Goal: Navigation & Orientation: Find specific page/section

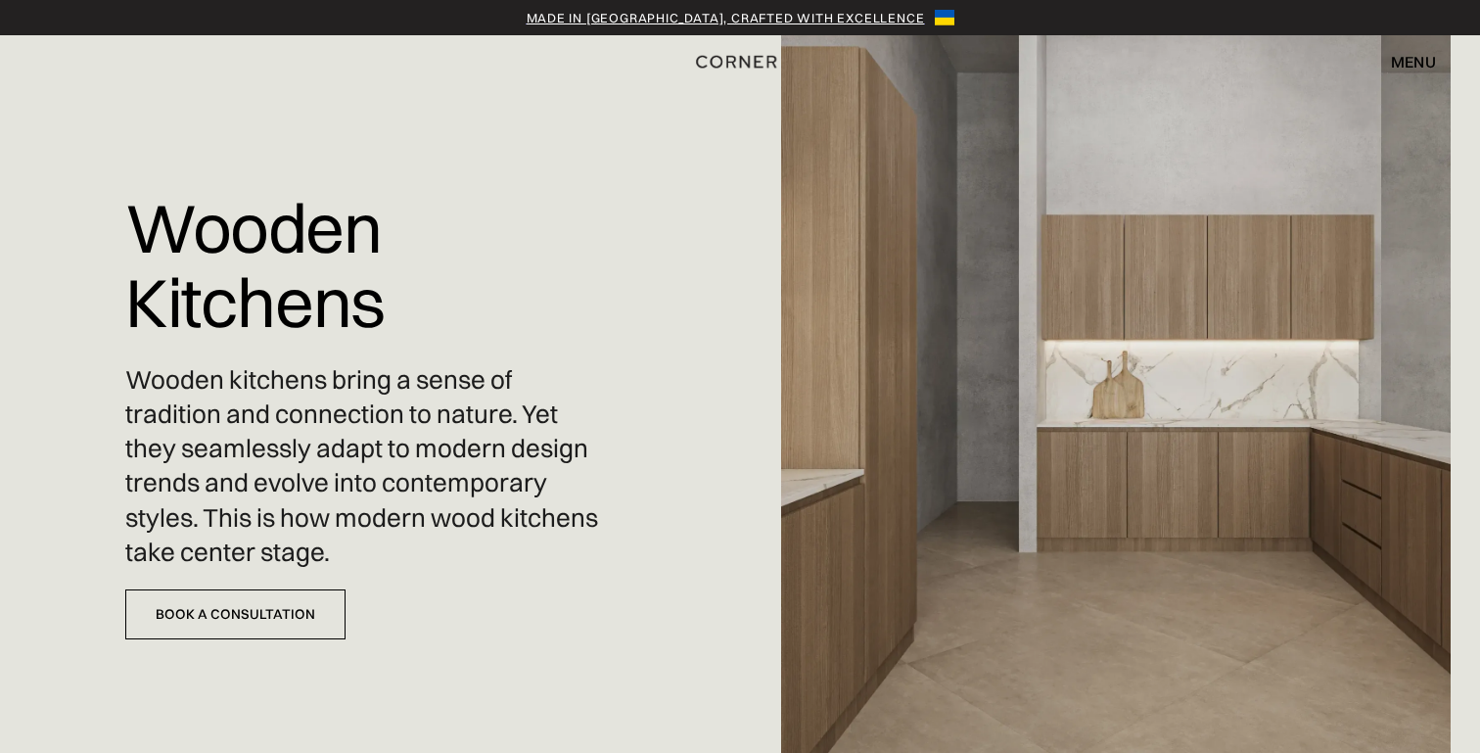
click at [1424, 69] on div "menu" at bounding box center [1413, 62] width 45 height 16
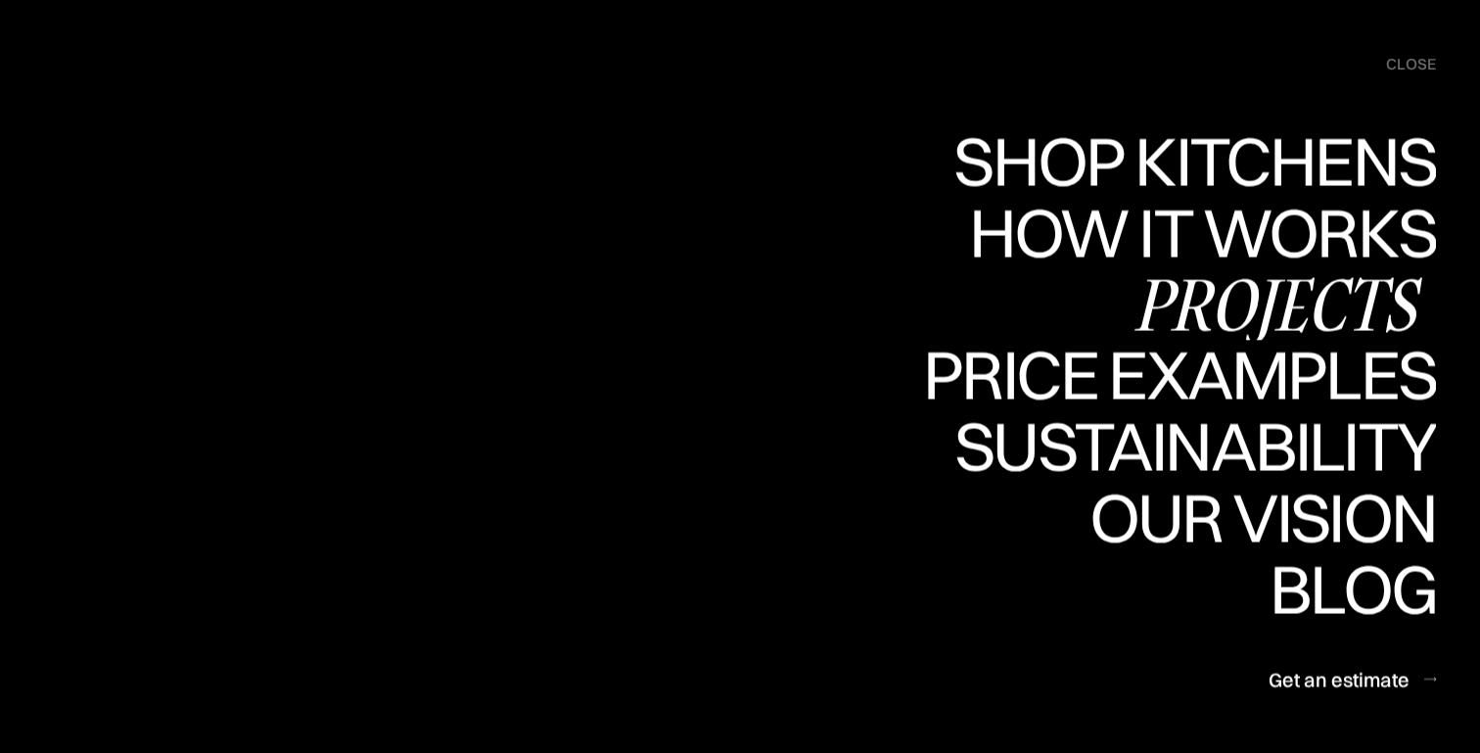
click at [1259, 310] on div "Projects" at bounding box center [1277, 303] width 317 height 69
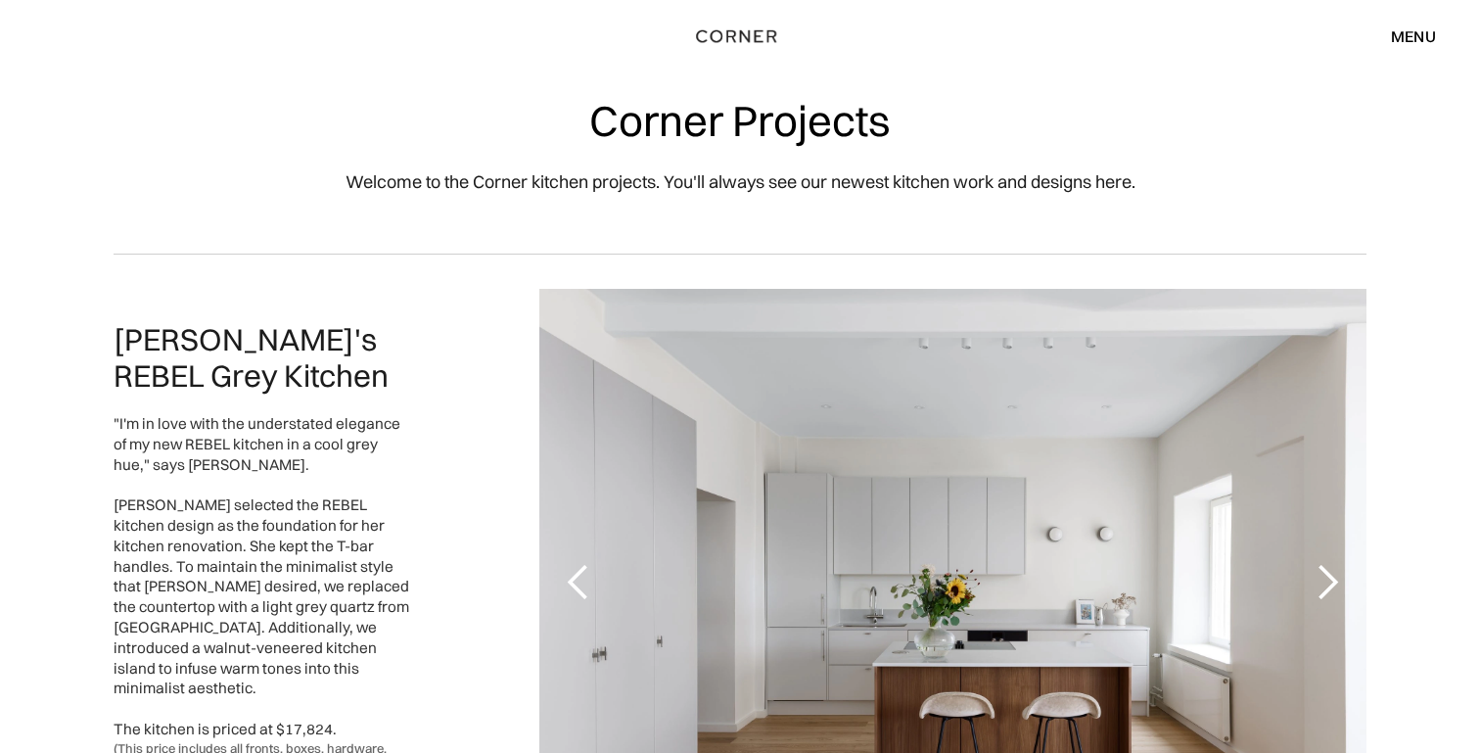
click at [1423, 38] on div "menu" at bounding box center [1413, 36] width 45 height 16
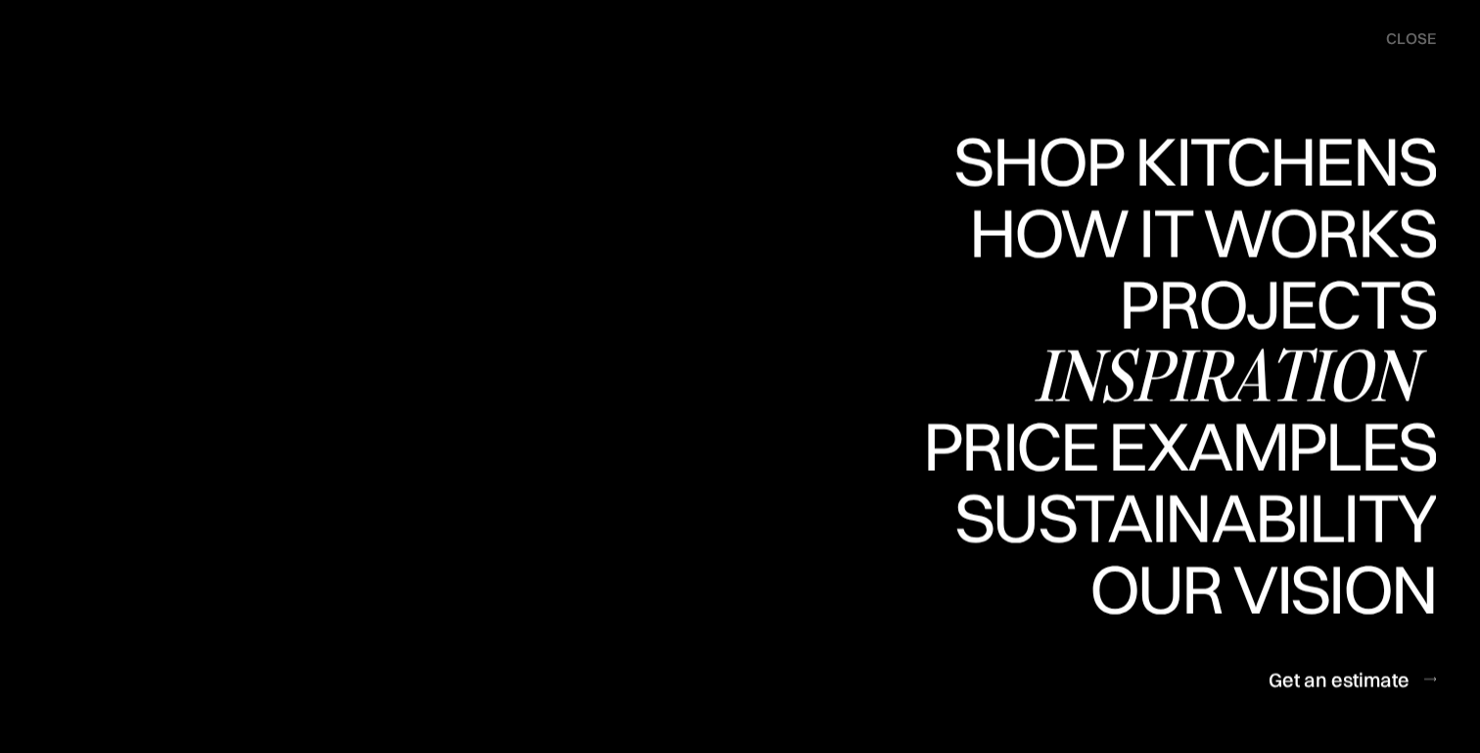
click at [1274, 372] on div "Inspiration" at bounding box center [1235, 375] width 402 height 69
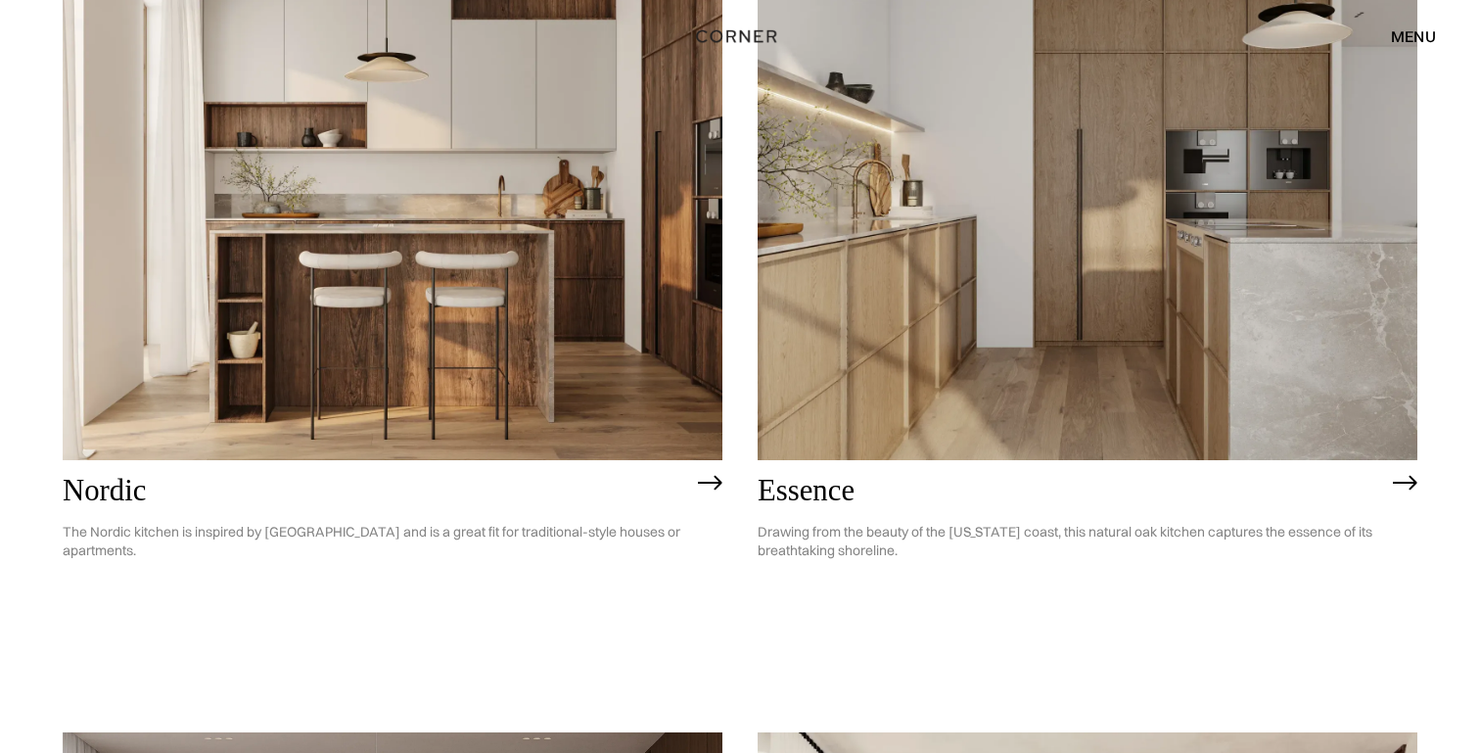
scroll to position [291, 0]
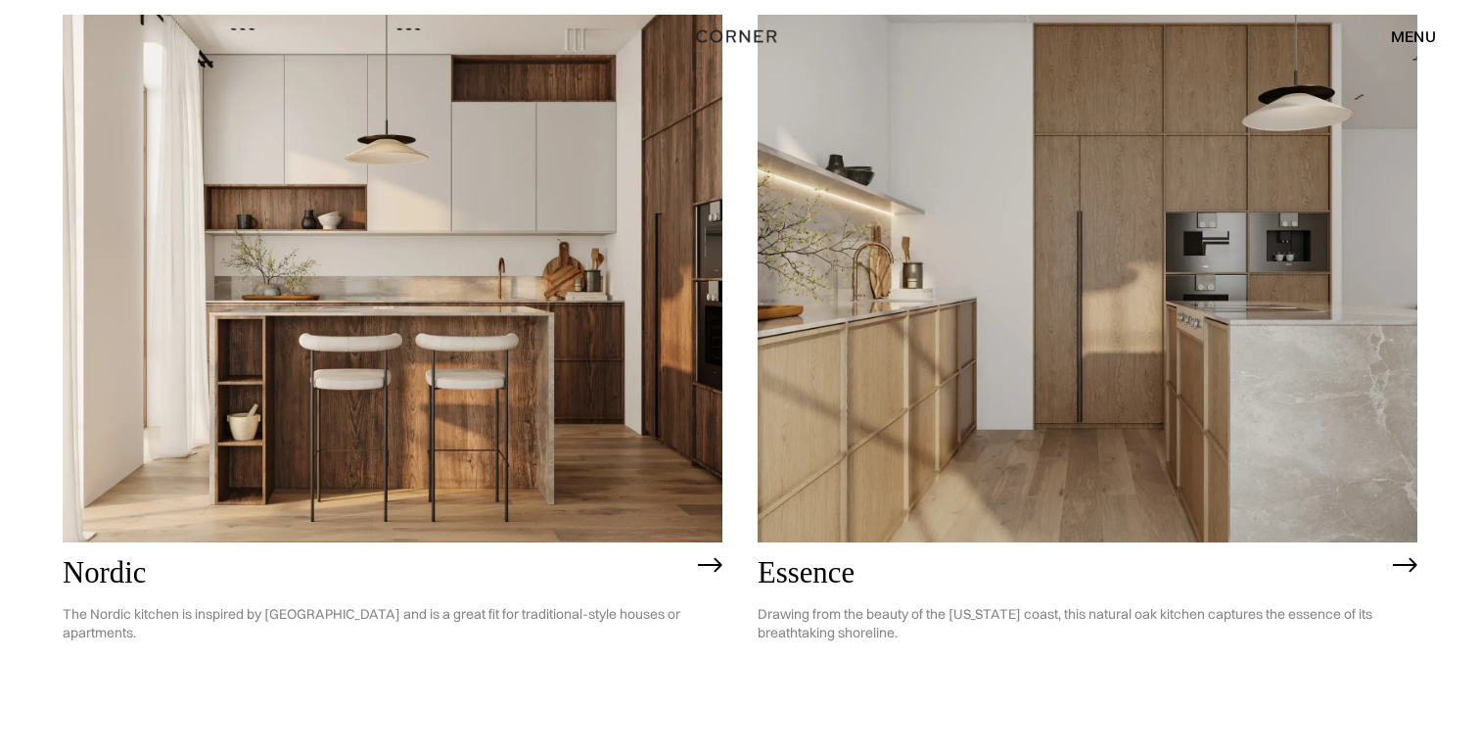
click at [529, 355] on img at bounding box center [393, 279] width 660 height 528
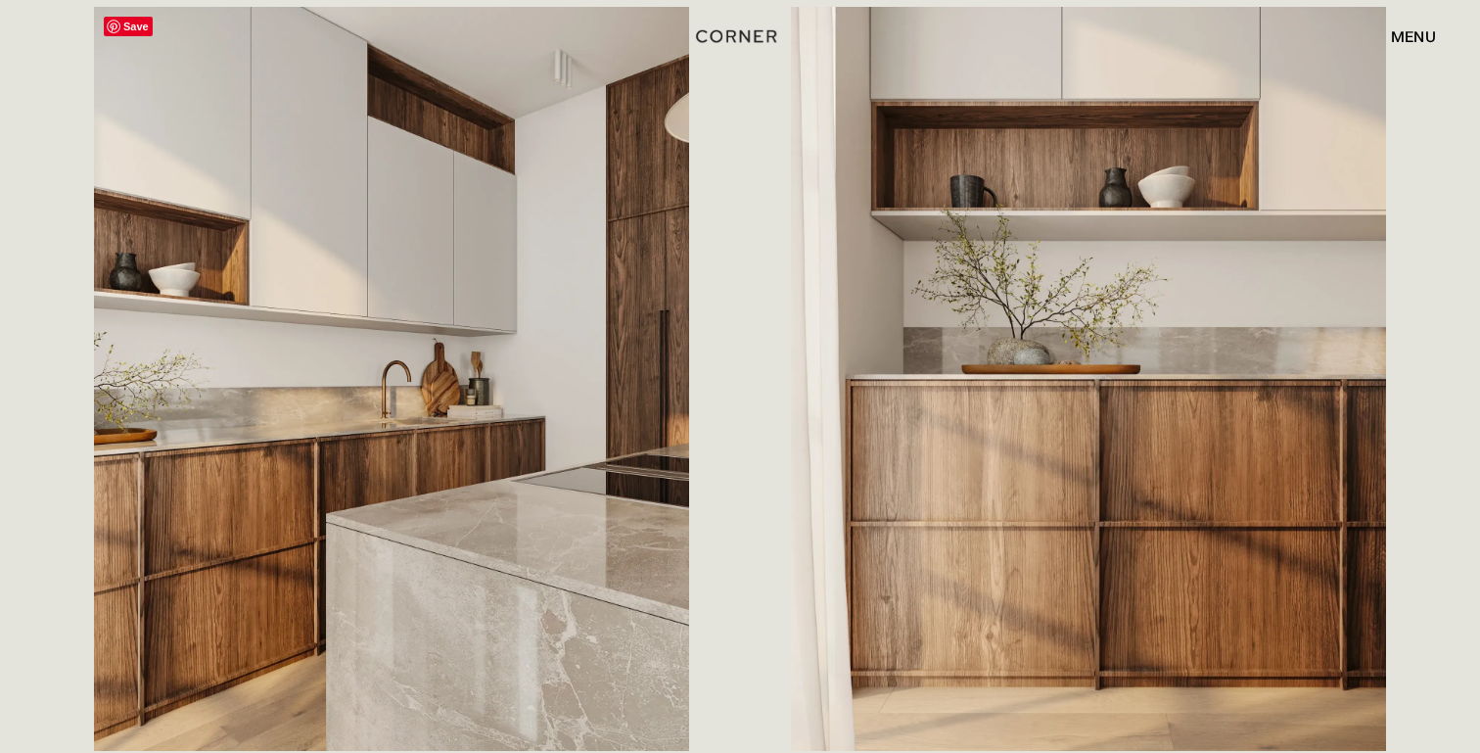
scroll to position [2061, 0]
